Goal: Information Seeking & Learning: Learn about a topic

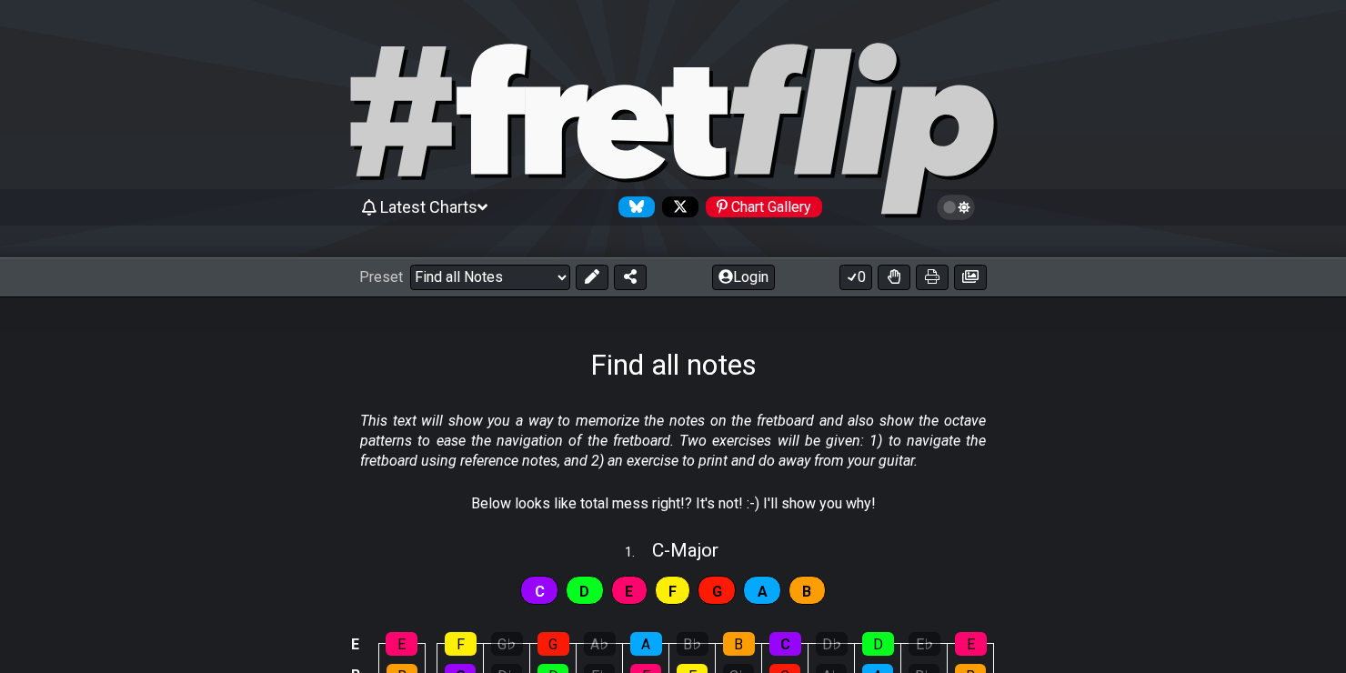
scroll to position [176, 0]
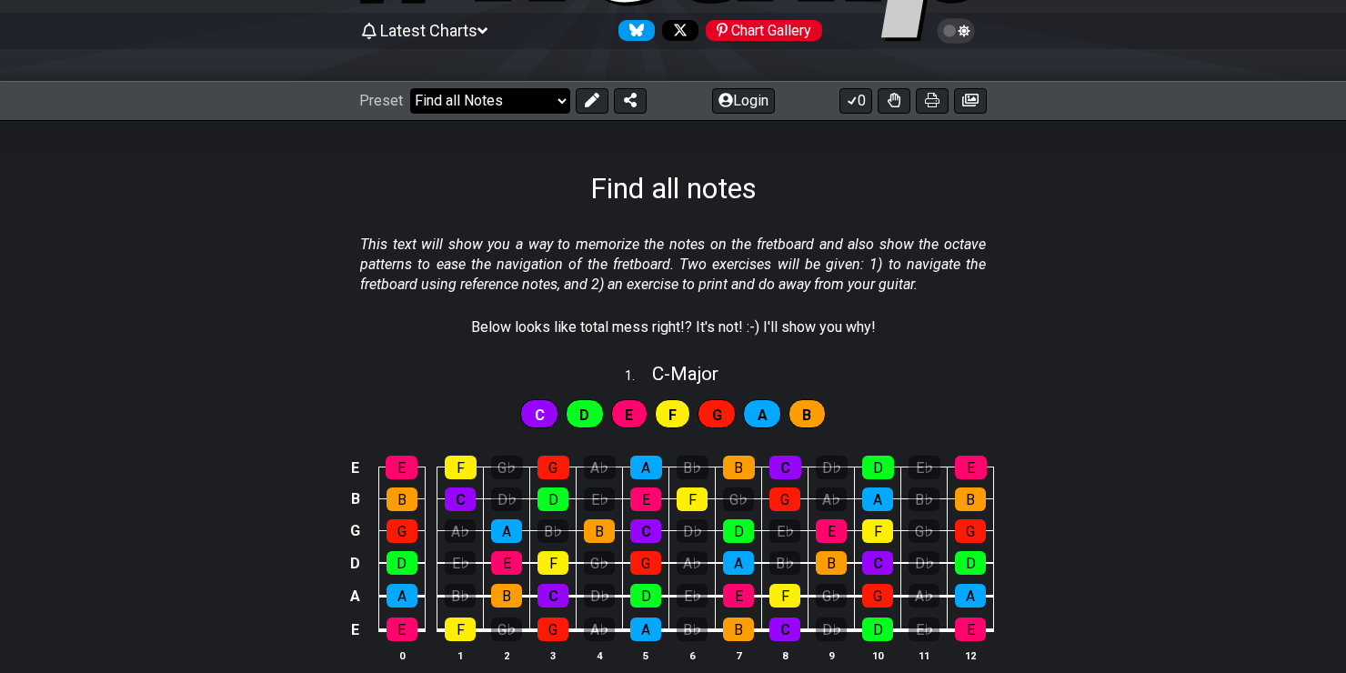
click at [537, 105] on select "Welcome to #fretflip! Initial Preset Custom Preset Minor Pentatonic Major Penta…" at bounding box center [490, 100] width 160 height 25
click at [410, 88] on select "Welcome to #fretflip! Initial Preset Custom Preset Minor Pentatonic Major Penta…" at bounding box center [490, 100] width 160 height 25
select select "/welcome"
select select "C"
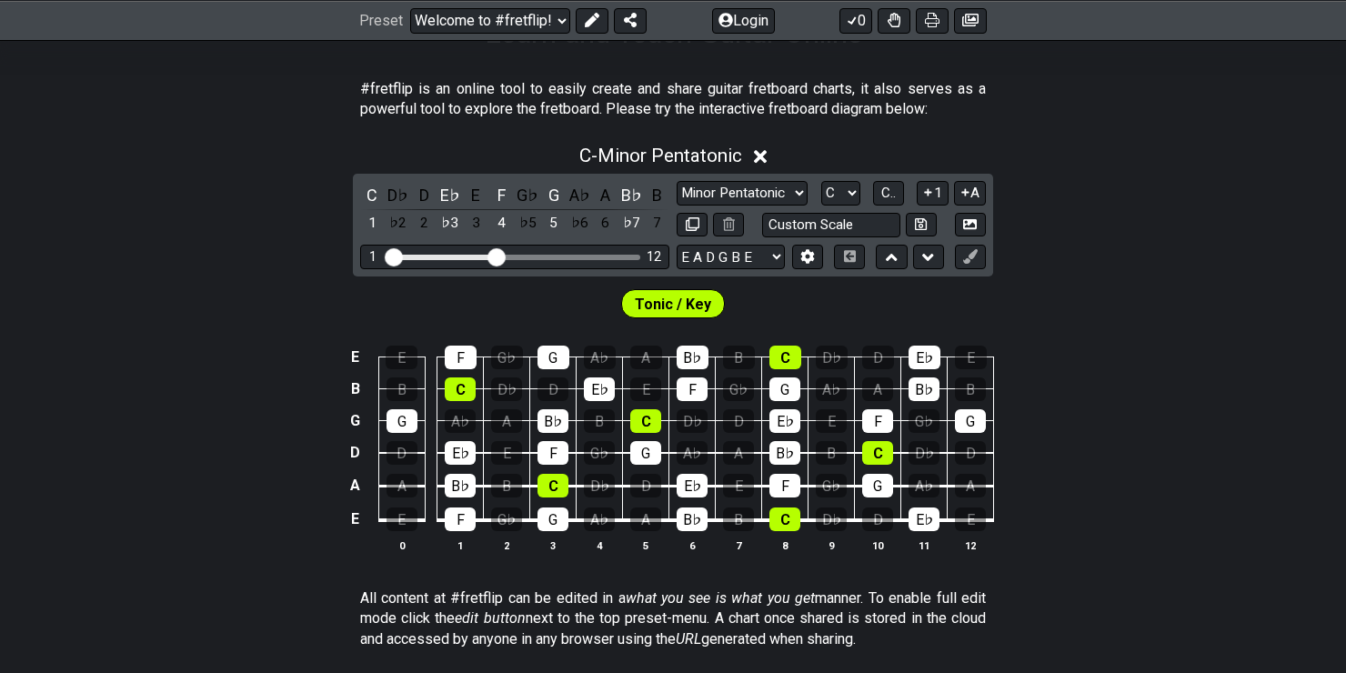
scroll to position [358, 0]
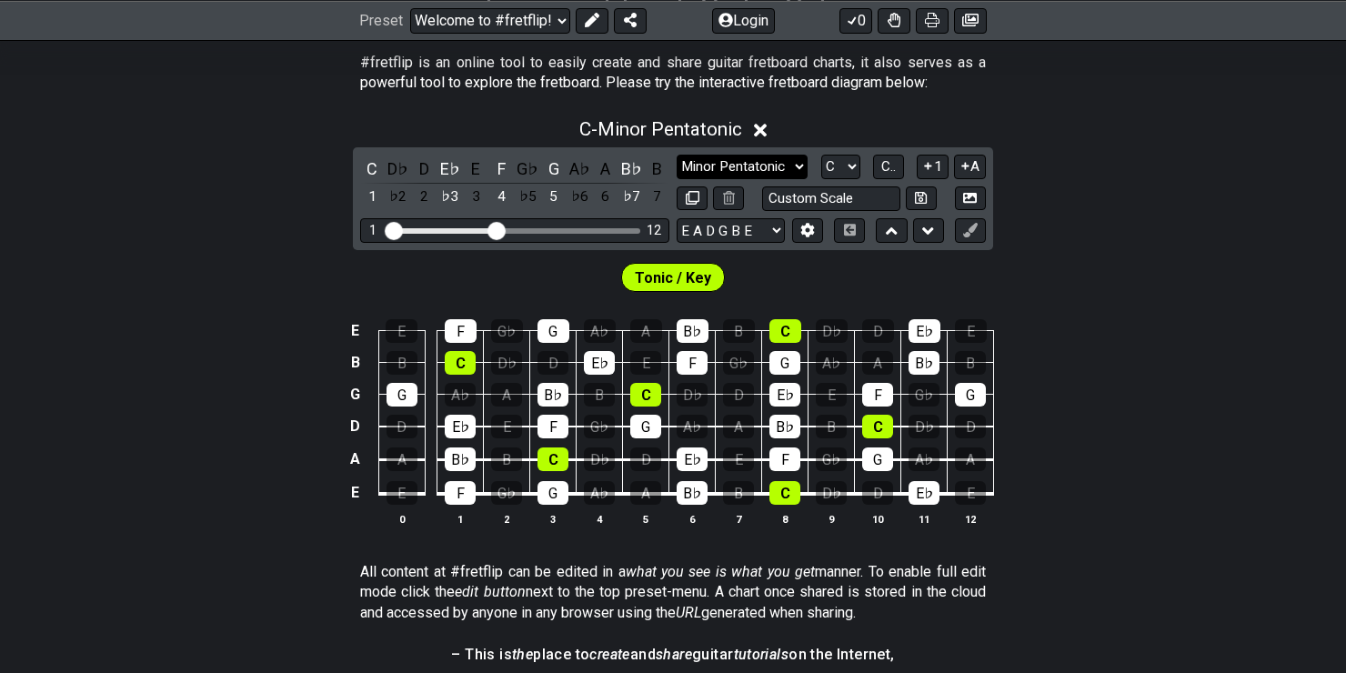
click at [766, 166] on select "Minor Pentatonic Click to edit Minor Pentatonic Major Pentatonic Minor Blues Ma…" at bounding box center [742, 167] width 131 height 25
click at [781, 155] on select "Minor Pentatonic Click to edit Minor Pentatonic Major Pentatonic Minor Blues Ma…" at bounding box center [742, 167] width 131 height 25
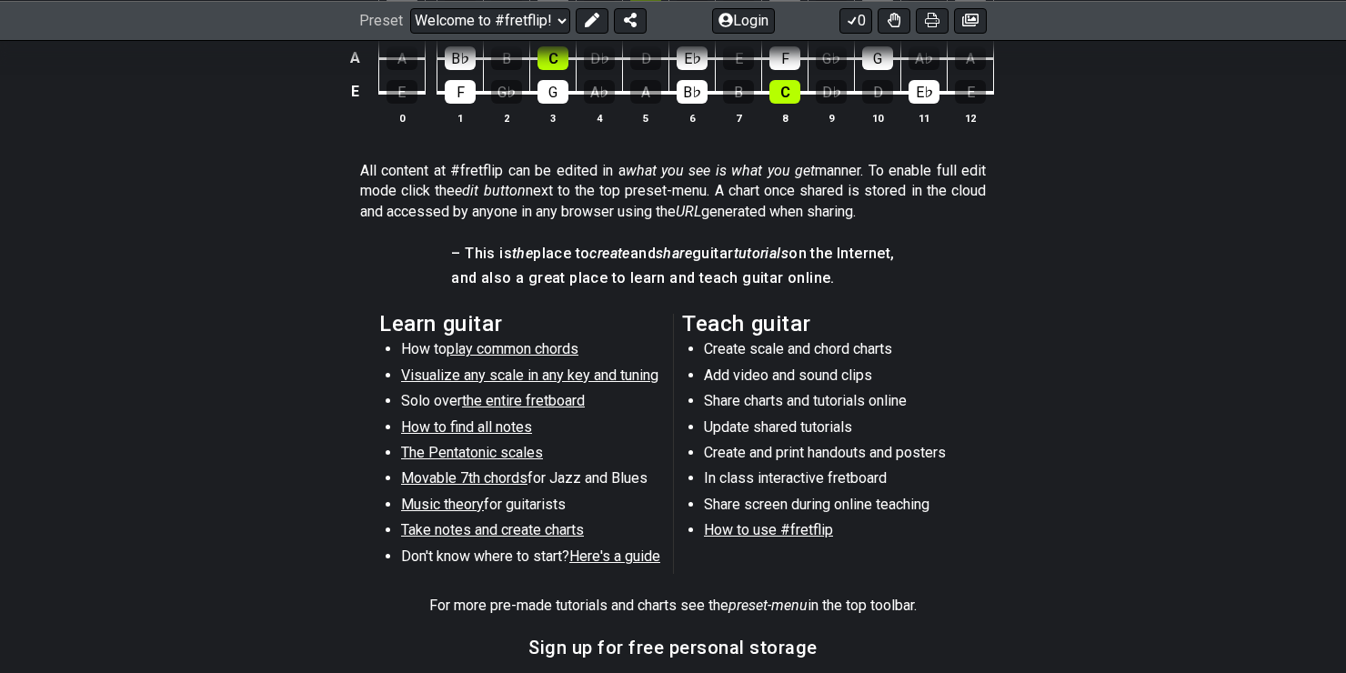
scroll to position [772, 0]
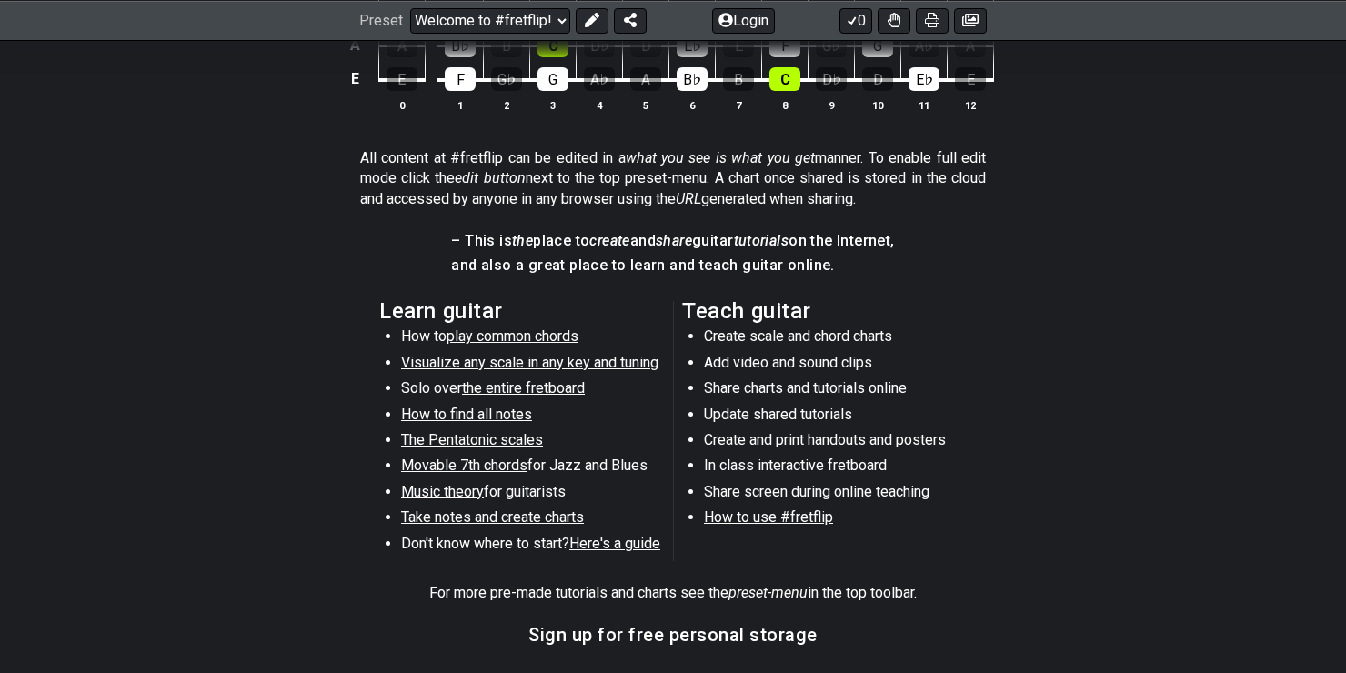
click at [475, 411] on span "How to find all notes" at bounding box center [466, 414] width 131 height 17
select select "/find-all-notes"
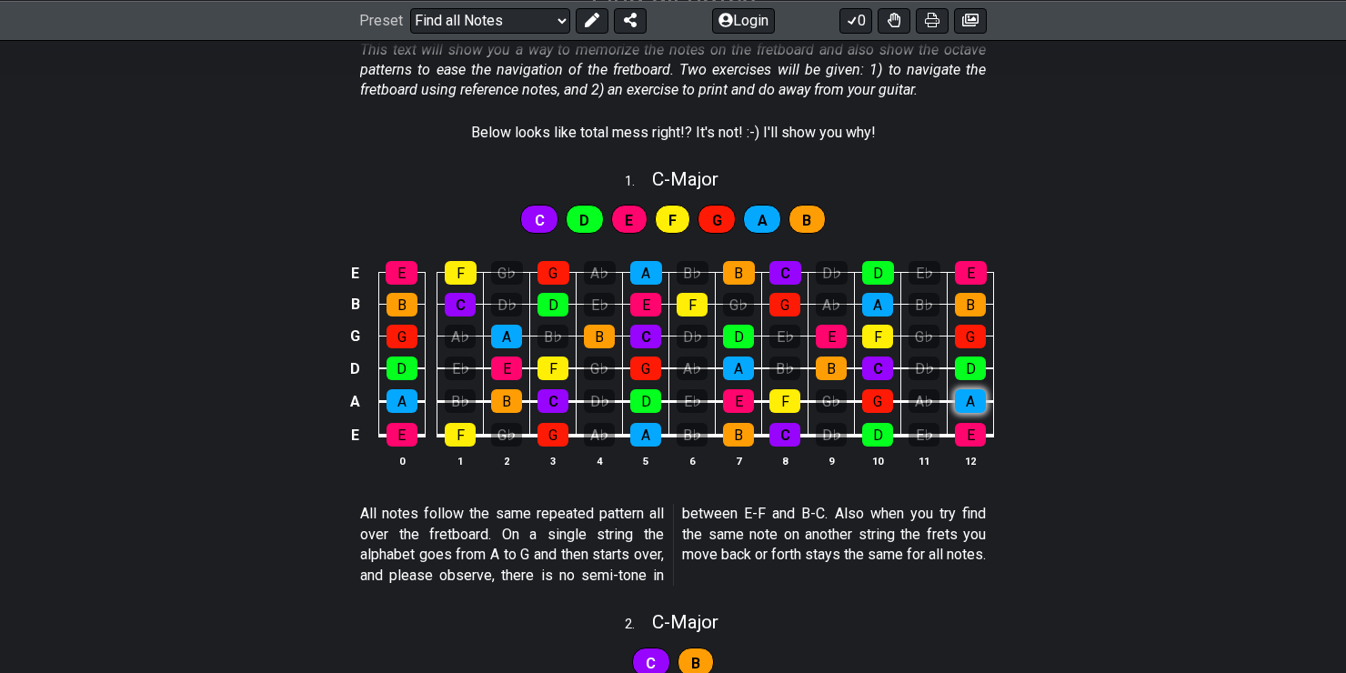
scroll to position [364, 0]
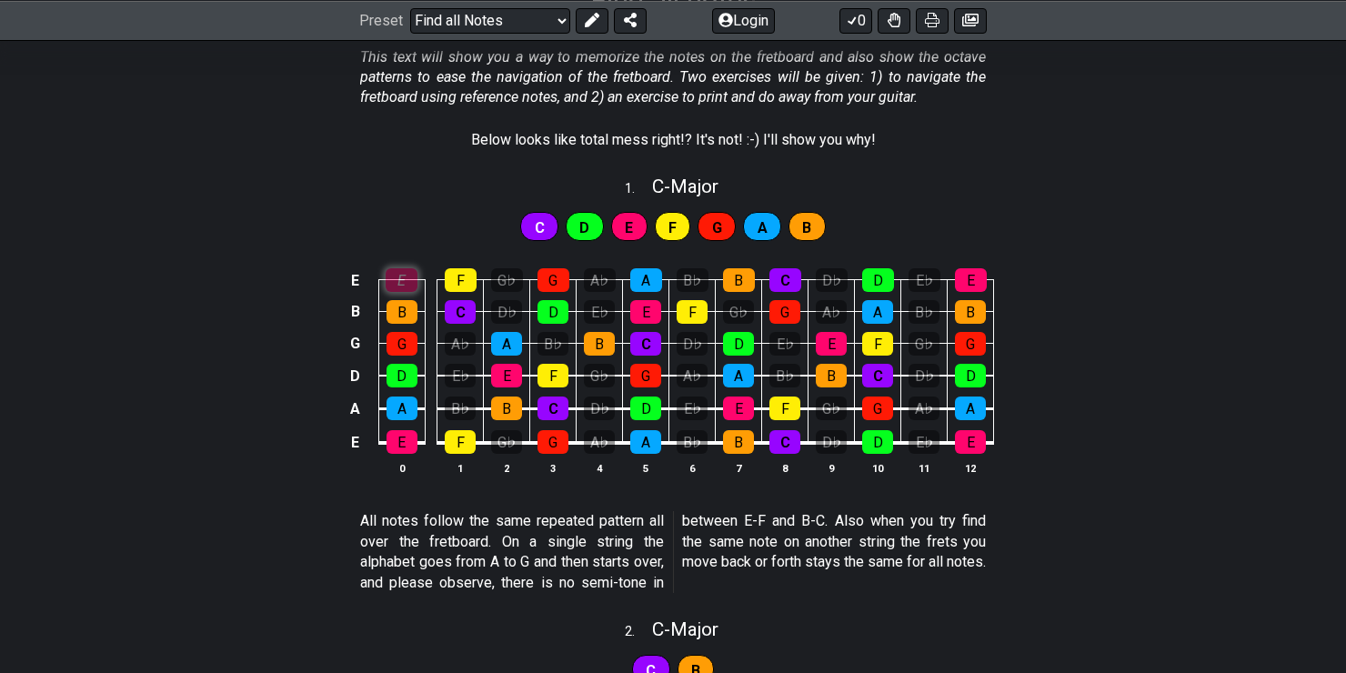
click at [417, 273] on div "E" at bounding box center [402, 280] width 32 height 24
click at [407, 272] on div "E" at bounding box center [402, 280] width 32 height 24
click at [410, 449] on div "E" at bounding box center [402, 442] width 31 height 24
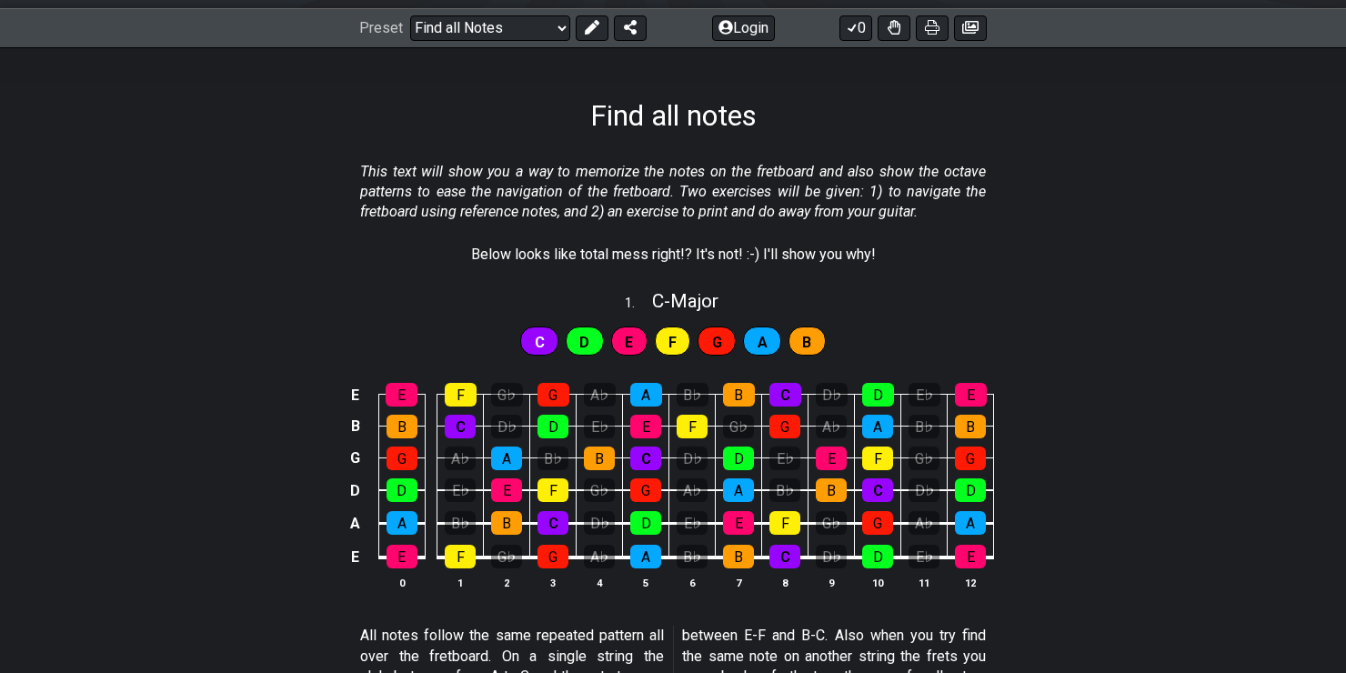
scroll to position [273, 0]
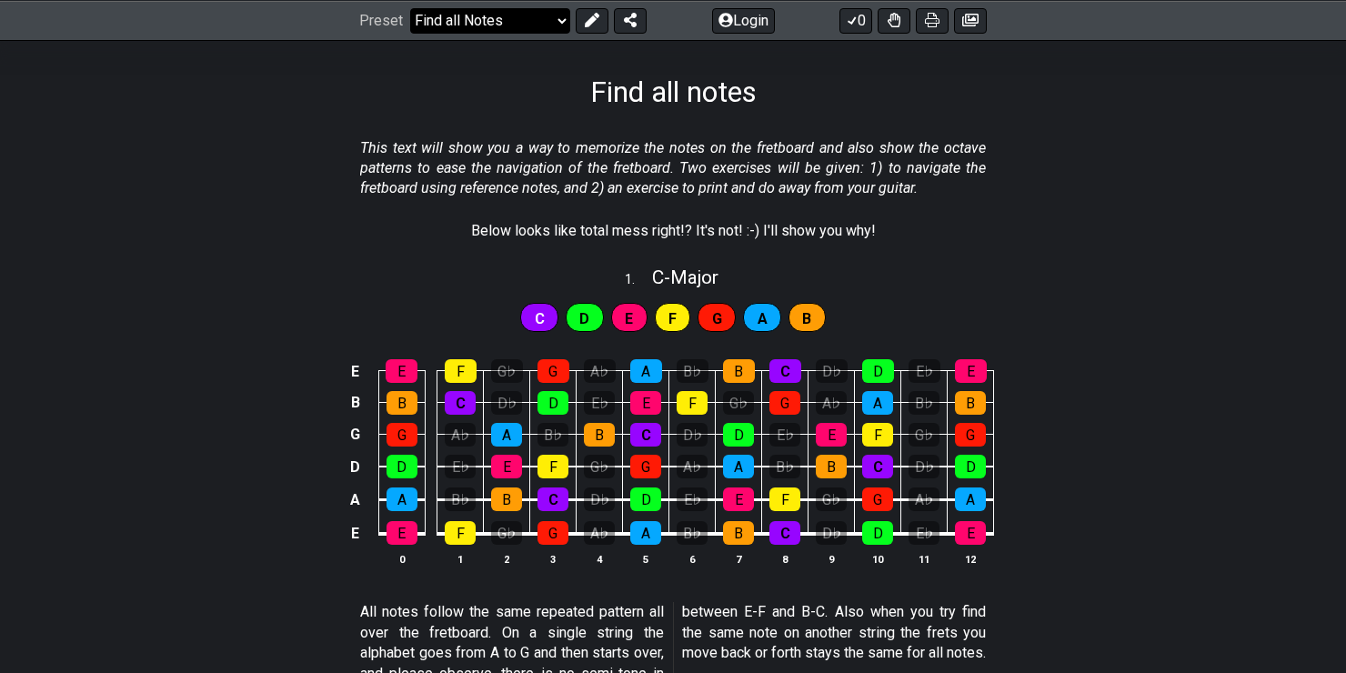
click at [547, 24] on select "Welcome to #fretflip! Initial Preset Custom Preset Minor Pentatonic Major Penta…" at bounding box center [490, 19] width 160 height 25
click at [555, 15] on select "Welcome to #fretflip! Initial Preset Custom Preset Minor Pentatonic Major Penta…" at bounding box center [490, 19] width 160 height 25
click at [1113, 196] on section "This text will show you a way to memorize the notes on the fretboard and also s…" at bounding box center [673, 172] width 1346 height 83
